Goal: Transaction & Acquisition: Purchase product/service

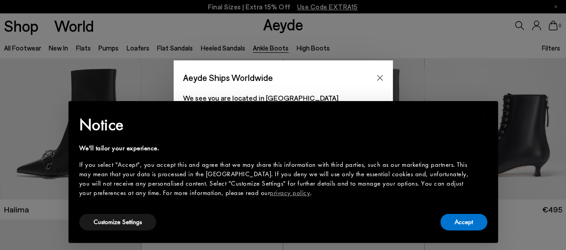
scroll to position [36, 0]
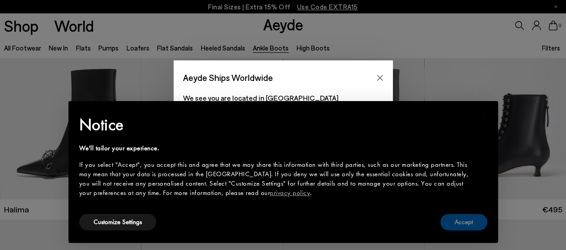
click at [460, 220] on button "Accept" at bounding box center [463, 222] width 47 height 17
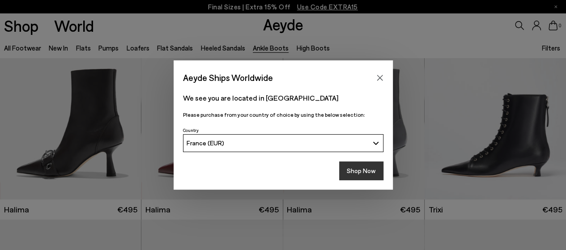
click at [364, 166] on button "Shop Now" at bounding box center [361, 170] width 44 height 19
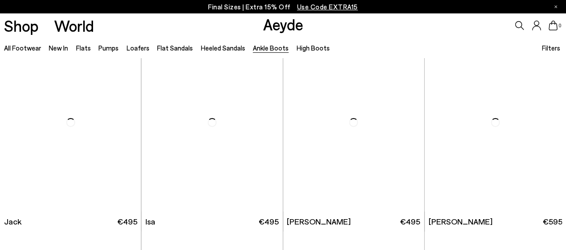
scroll to position [1559, 0]
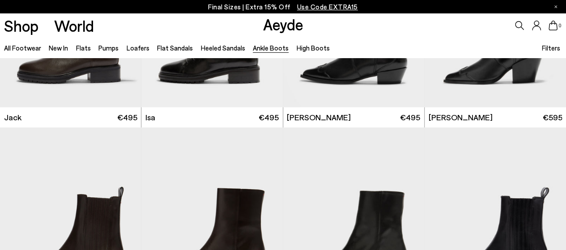
drag, startPoint x: 568, startPoint y: 30, endPoint x: 565, endPoint y: 178, distance: 147.2
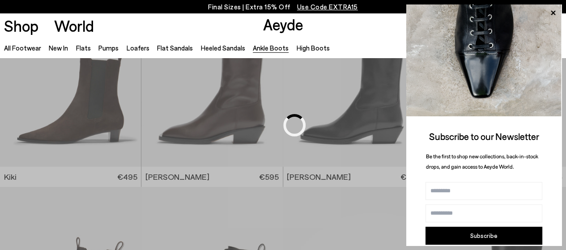
scroll to position [553, 0]
